Goal: Task Accomplishment & Management: Manage account settings

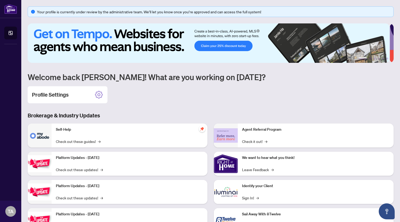
scroll to position [24, 0]
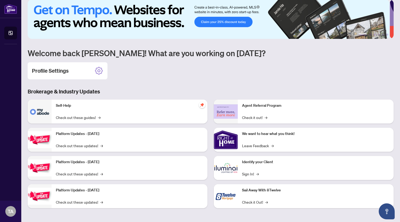
click at [61, 94] on h3 "Brokerage & Industry Updates" at bounding box center [211, 91] width 366 height 7
click at [74, 70] on div "Profile Settings" at bounding box center [68, 70] width 80 height 17
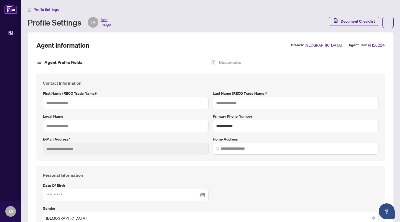
type input "*****"
type input "**********"
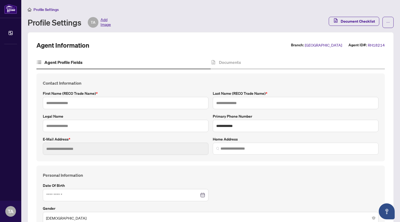
type input "**********"
type input "******"
type input "**********"
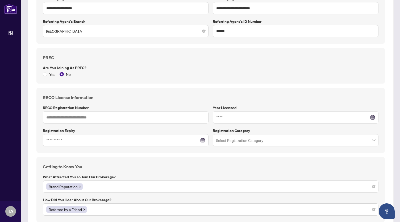
scroll to position [370, 0]
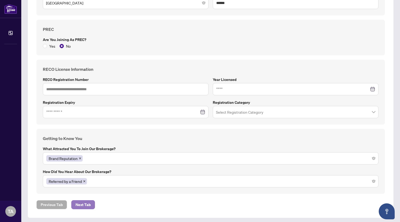
click at [84, 202] on span "Next Tab" at bounding box center [83, 204] width 15 height 9
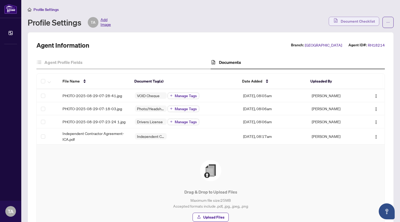
click at [349, 20] on span "Document Checklist" at bounding box center [358, 21] width 34 height 9
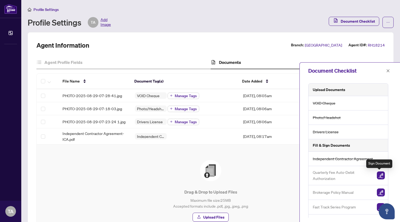
click at [379, 174] on img "button" at bounding box center [381, 175] width 8 height 8
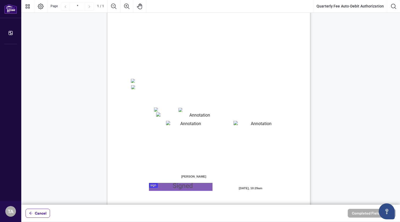
scroll to position [61, 0]
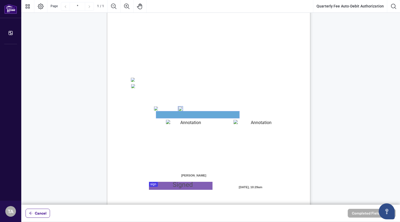
click at [176, 115] on textarea "01JYSH6N3QG8E1WFK6KJHV1ZM9" at bounding box center [197, 114] width 83 height 7
click at [210, 116] on textarea "01JYSH6N3QG8E1WFK6KJHV1ZM9" at bounding box center [197, 114] width 83 height 7
click at [240, 114] on div "Right at Home Realty, Brokerage Quarterly Fees Billing Authorization Quarterly …" at bounding box center [234, 121] width 254 height 329
click at [235, 114] on textarea "01JYSH6N3QG8E1WFK6KJHV1ZM9" at bounding box center [197, 114] width 83 height 7
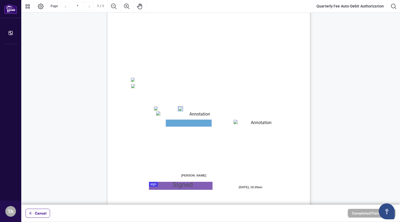
click at [171, 122] on textarea "01JYSH6Y8NC4A9ZZN4JET9H3W9" at bounding box center [188, 123] width 45 height 7
click at [239, 123] on textarea "01JYSH75Z5QNAR8XK9BK473TAW" at bounding box center [258, 123] width 51 height 7
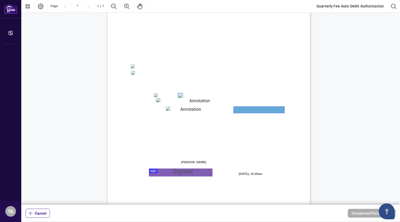
scroll to position [79, 0]
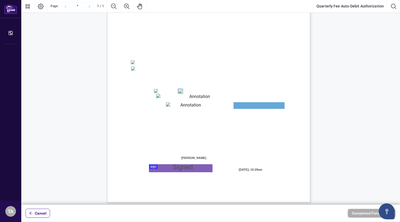
click at [158, 99] on textarea "01JYSH6N3QG8E1WFK6KJHV1ZM9" at bounding box center [197, 97] width 83 height 7
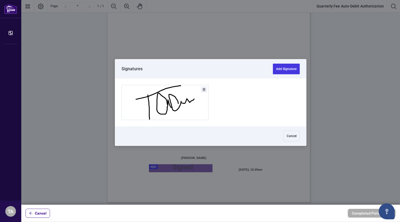
click at [180, 167] on div at bounding box center [210, 102] width 379 height 204
click at [281, 69] on button "Add Signature" at bounding box center [286, 69] width 27 height 11
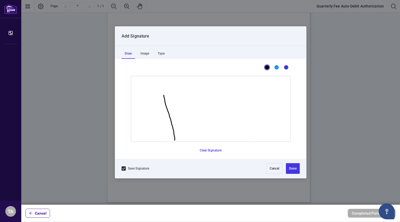
drag, startPoint x: 164, startPoint y: 95, endPoint x: 174, endPoint y: 140, distance: 46.2
click at [174, 140] on icon "Drawing canvas" at bounding box center [210, 108] width 159 height 65
drag, startPoint x: 143, startPoint y: 108, endPoint x: 191, endPoint y: 74, distance: 60.1
click at [191, 76] on icon "Drawing canvas" at bounding box center [210, 108] width 159 height 65
drag, startPoint x: 203, startPoint y: 122, endPoint x: 212, endPoint y: 112, distance: 13.2
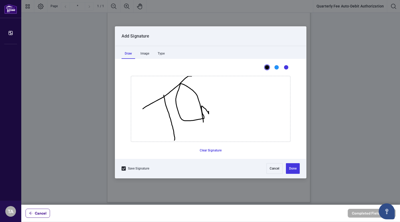
click at [212, 112] on icon "Drawing canvas" at bounding box center [210, 108] width 159 height 65
drag, startPoint x: 214, startPoint y: 94, endPoint x: 236, endPoint y: 97, distance: 22.9
click at [236, 97] on icon "Drawing canvas" at bounding box center [210, 108] width 159 height 65
click at [293, 166] on button "Done" at bounding box center [293, 168] width 14 height 11
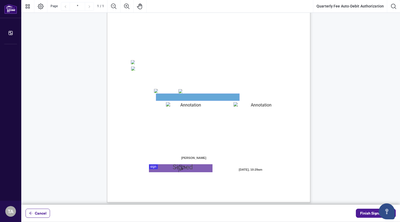
click at [221, 98] on textarea "01JYSH6N3QG8E1WFK6KJHV1ZM9" at bounding box center [197, 97] width 83 height 7
click at [220, 98] on textarea "01JYSH6N3QG8E1WFK6KJHV1ZM9" at bounding box center [197, 97] width 83 height 7
click at [206, 98] on textarea "01JYSH6N3QG8E1WFK6KJHV1ZM9" at bounding box center [197, 97] width 83 height 7
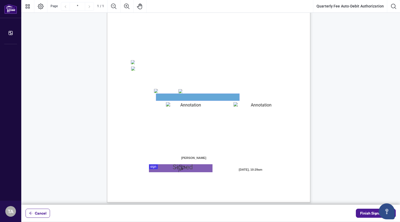
click at [206, 98] on textarea "01JYSH6N3QG8E1WFK6KJHV1ZM9" at bounding box center [197, 97] width 83 height 7
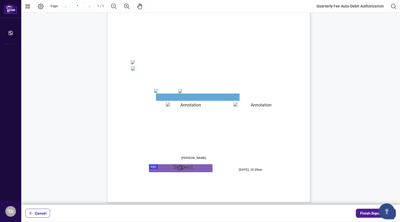
click at [206, 98] on textarea "01JYSH6N3QG8E1WFK6KJHV1ZM9" at bounding box center [197, 97] width 83 height 7
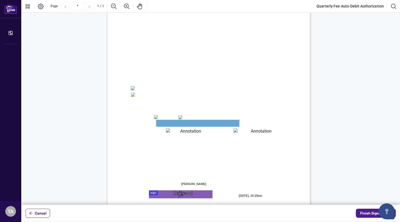
scroll to position [82, 0]
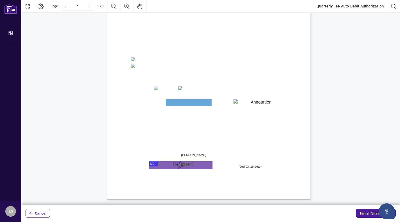
click at [186, 102] on textarea "01JYSH6Y8NC4A9ZZN4JET9H3W9" at bounding box center [188, 102] width 45 height 7
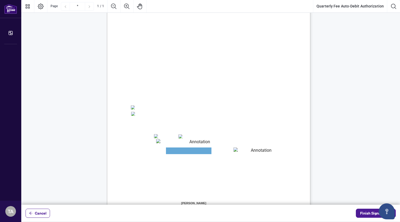
scroll to position [0, 0]
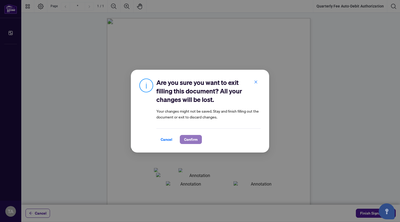
click at [195, 138] on span "Confirm" at bounding box center [191, 139] width 14 height 9
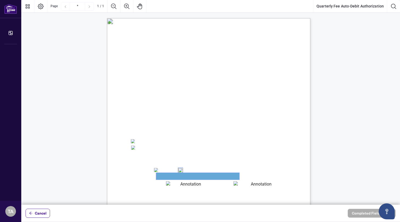
click at [178, 177] on textarea "01JYSH6N3QG8E1WFK6KJHV1ZM9" at bounding box center [197, 176] width 83 height 7
drag, startPoint x: 178, startPoint y: 177, endPoint x: 277, endPoint y: 158, distance: 100.3
click at [164, 158] on span "Credit Card Details:" at bounding box center [147, 156] width 33 height 5
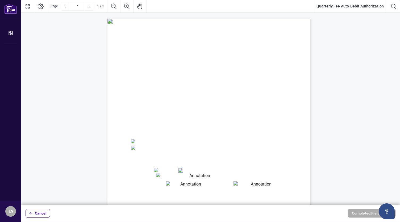
click at [253, 184] on textarea "01JYSH75Z5QNAR8XK9BK473TAW" at bounding box center [258, 184] width 51 height 6
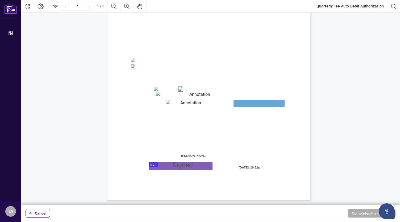
scroll to position [82, 0]
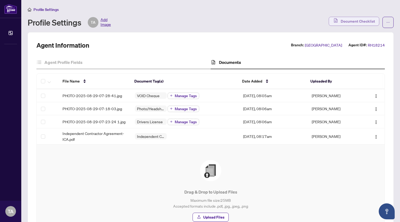
click at [354, 20] on span "Document Checklist" at bounding box center [358, 21] width 34 height 9
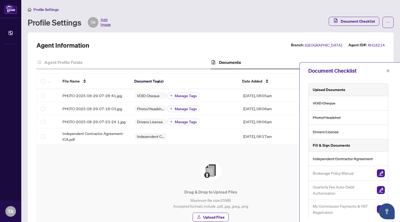
scroll to position [15, 0]
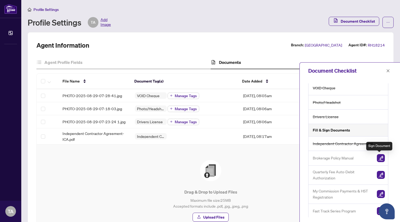
click at [379, 156] on img "button" at bounding box center [381, 158] width 8 height 8
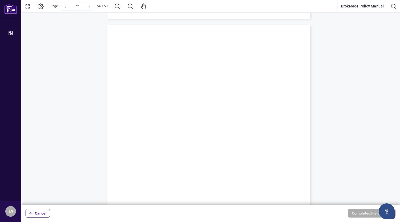
scroll to position [15737, 0]
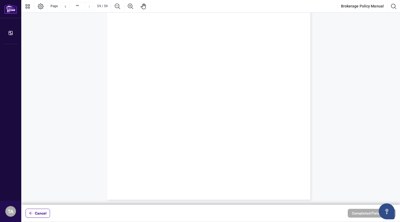
type input "**"
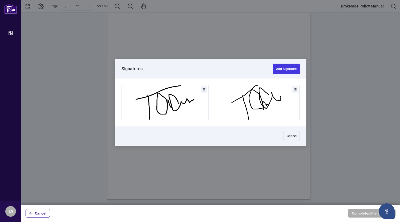
click at [183, 84] on div at bounding box center [210, 102] width 379 height 204
click at [176, 101] on button "Add Signature" at bounding box center [165, 102] width 86 height 35
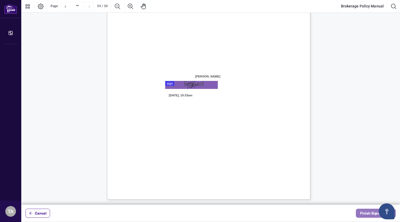
click at [365, 211] on span "Finish Signing" at bounding box center [372, 213] width 24 height 9
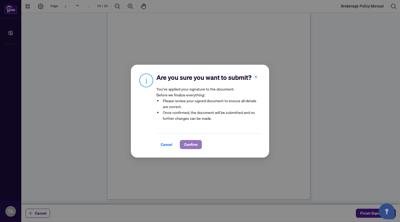
click at [189, 144] on span "Confirm" at bounding box center [191, 144] width 14 height 9
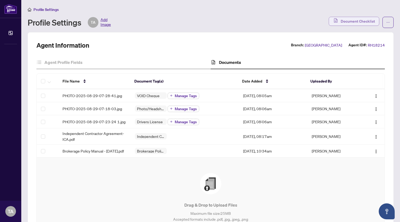
click at [352, 20] on span "Document Checklist" at bounding box center [358, 21] width 34 height 9
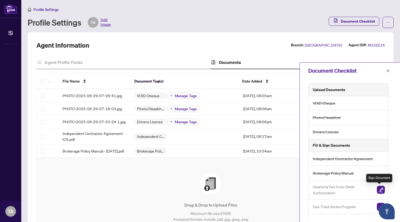
click at [378, 187] on img "button" at bounding box center [381, 190] width 8 height 8
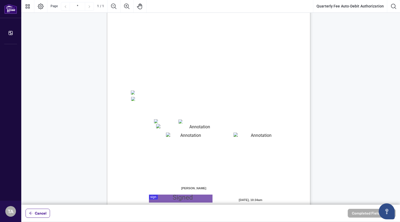
scroll to position [82, 0]
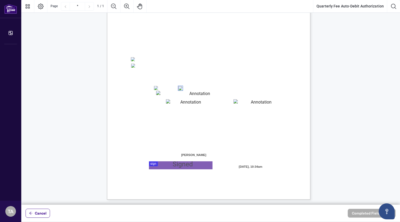
click at [178, 94] on textarea "01JYSH6N3QG8E1WFK6KJHV1ZM9" at bounding box center [197, 94] width 83 height 7
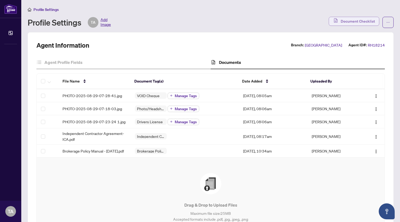
click at [350, 21] on span "Document Checklist" at bounding box center [358, 21] width 34 height 9
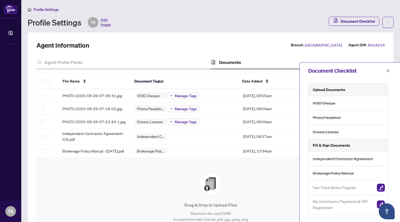
scroll to position [15, 0]
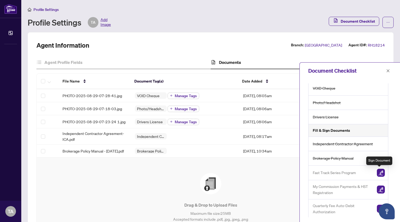
click at [379, 172] on img "button" at bounding box center [381, 173] width 8 height 8
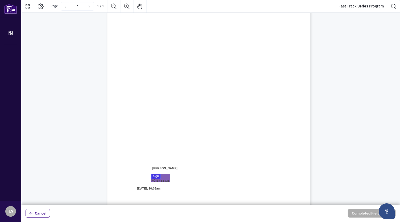
scroll to position [50, 0]
click at [162, 187] on div at bounding box center [210, 102] width 379 height 204
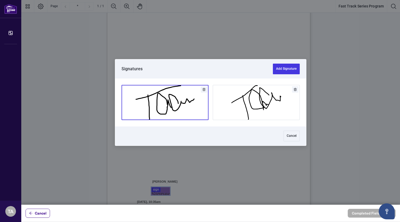
click at [177, 99] on button "Add Signature" at bounding box center [165, 102] width 86 height 35
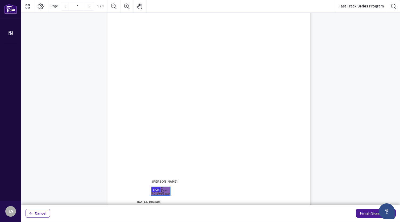
scroll to position [81, 0]
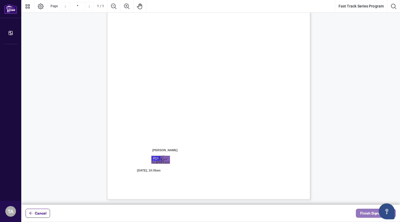
click at [365, 212] on span "Finish Signing" at bounding box center [372, 213] width 24 height 9
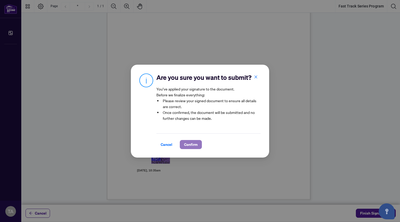
click at [192, 144] on span "Confirm" at bounding box center [191, 144] width 14 height 9
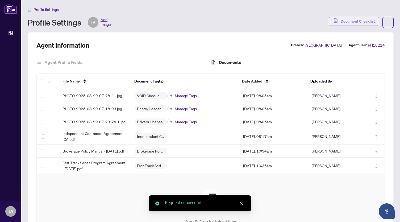
click at [346, 20] on span "Document Checklist" at bounding box center [358, 21] width 34 height 9
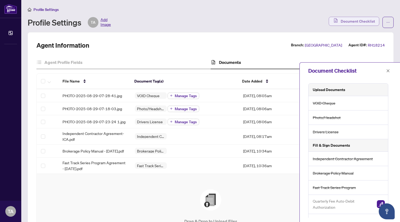
scroll to position [15, 0]
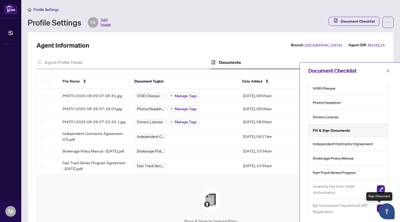
click at [377, 207] on img "button" at bounding box center [381, 208] width 8 height 8
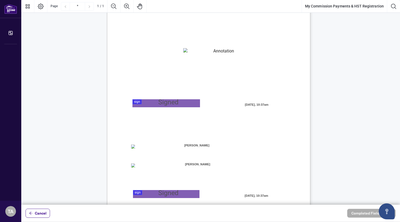
scroll to position [51, 0]
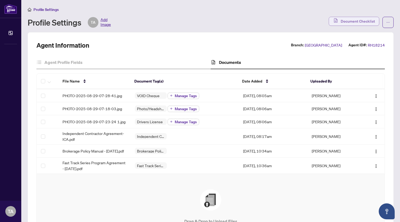
click at [353, 20] on span "Document Checklist" at bounding box center [358, 21] width 34 height 9
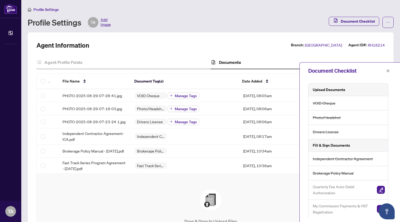
scroll to position [15, 0]
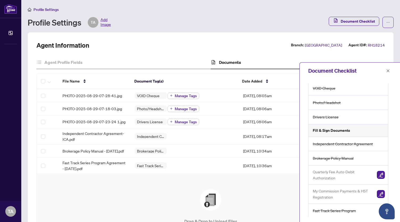
click at [327, 193] on span "My Commission Payments & HST Registration" at bounding box center [343, 194] width 60 height 12
click at [379, 194] on img "button" at bounding box center [381, 194] width 8 height 8
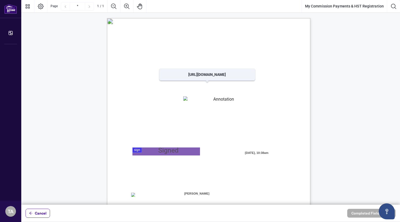
click at [203, 90] on span "[URL][DOMAIN_NAME]" at bounding box center [206, 89] width 40 height 5
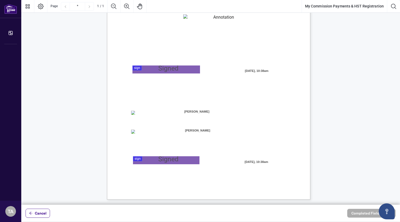
scroll to position [82, 0]
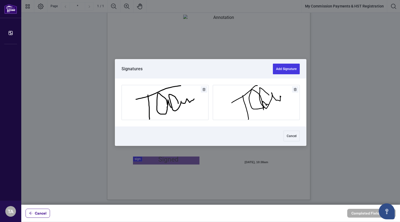
click at [159, 70] on div at bounding box center [210, 102] width 379 height 204
click at [167, 95] on button "Add Signature" at bounding box center [165, 102] width 86 height 35
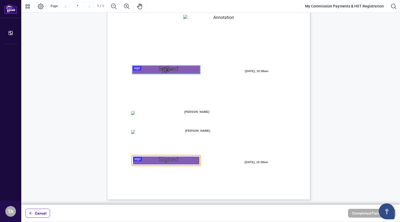
click at [170, 158] on div at bounding box center [210, 102] width 379 height 204
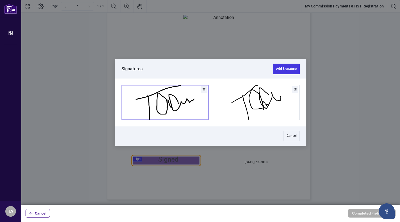
click at [168, 107] on button "Add Signature" at bounding box center [165, 102] width 86 height 35
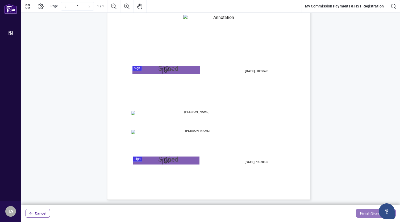
click at [367, 212] on span "Finish Signing" at bounding box center [372, 213] width 24 height 9
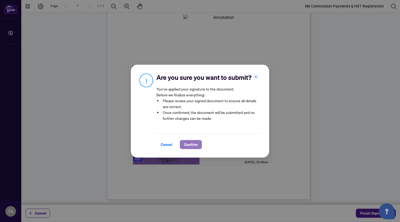
click at [191, 144] on span "Confirm" at bounding box center [191, 144] width 14 height 9
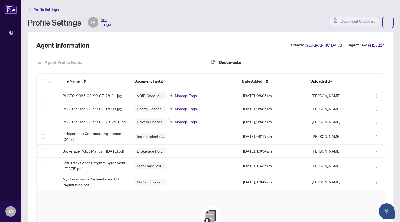
click at [343, 20] on span "Document Checklist" at bounding box center [358, 21] width 34 height 9
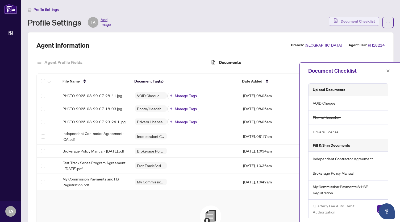
scroll to position [15, 0]
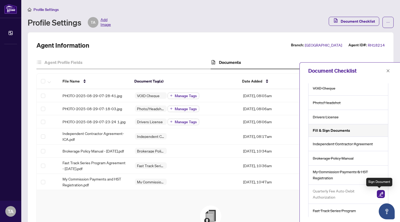
click at [379, 193] on img "button" at bounding box center [381, 194] width 8 height 8
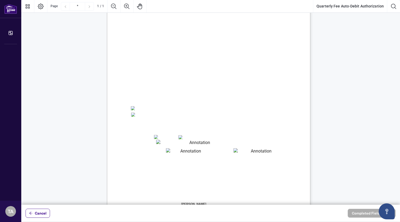
scroll to position [82, 0]
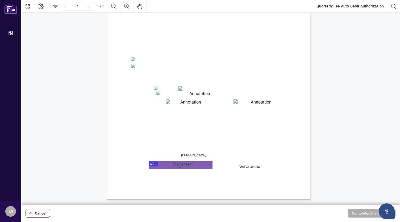
click at [176, 93] on textarea "01JYSH6N3QG8E1WFK6KJHV1ZM9" at bounding box center [197, 94] width 83 height 7
click at [181, 165] on div at bounding box center [210, 102] width 379 height 204
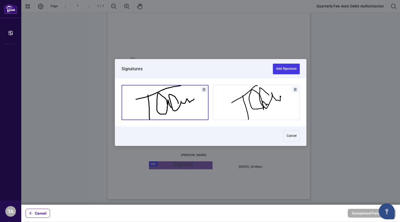
click at [176, 114] on button "Add Signature" at bounding box center [165, 102] width 86 height 35
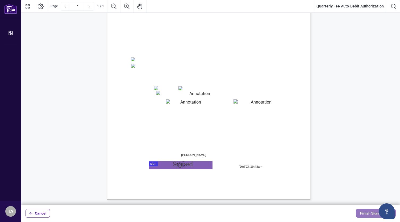
click at [368, 214] on span "Finish Signing" at bounding box center [372, 213] width 24 height 9
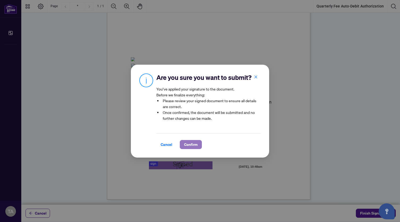
click at [193, 143] on span "Confirm" at bounding box center [191, 144] width 14 height 9
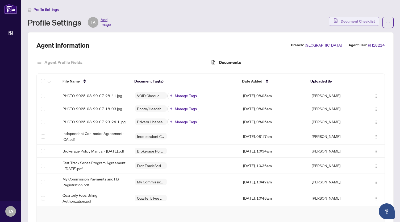
click at [343, 19] on span "Document Checklist" at bounding box center [358, 21] width 34 height 9
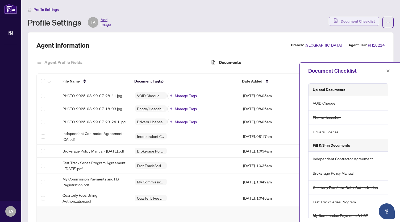
click at [345, 18] on span "Document Checklist" at bounding box center [358, 21] width 34 height 9
click at [299, 20] on div "Profile Settings TA Add Image" at bounding box center [177, 22] width 298 height 11
